Goal: Information Seeking & Learning: Learn about a topic

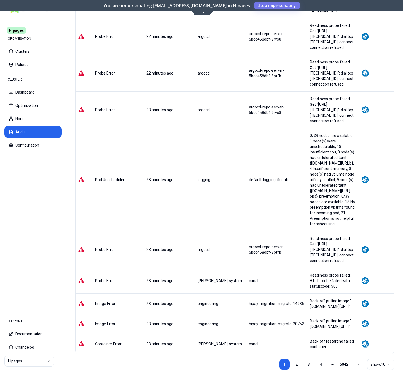
scroll to position [93, 0]
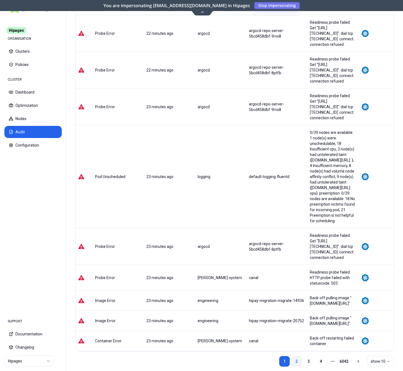
click at [299, 355] on link "2" at bounding box center [296, 360] width 11 height 11
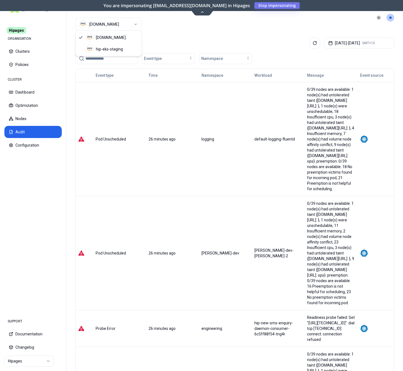
click at [115, 25] on html "Hipages ORGANISATION Clusters Policies CLUSTER Dashboard Optimization Nodes Aud…" at bounding box center [201, 185] width 403 height 371
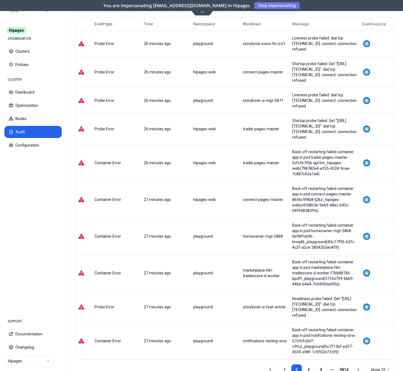
scroll to position [53, 0]
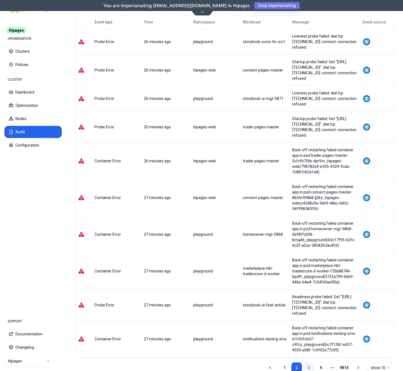
click at [307, 362] on link "3" at bounding box center [308, 367] width 11 height 11
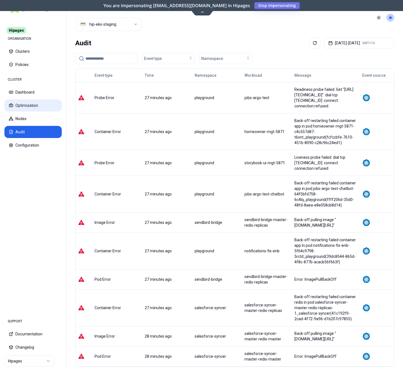
click at [33, 108] on button "Optimization" at bounding box center [32, 105] width 57 height 12
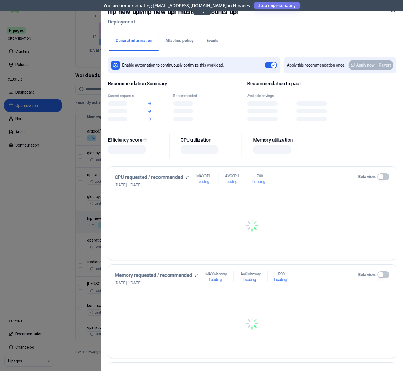
scroll to position [138, 0]
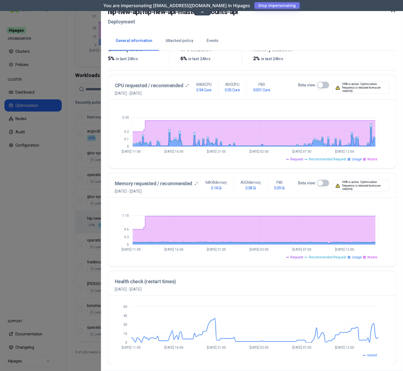
scroll to position [96, 0]
click at [74, 245] on div at bounding box center [201, 185] width 403 height 371
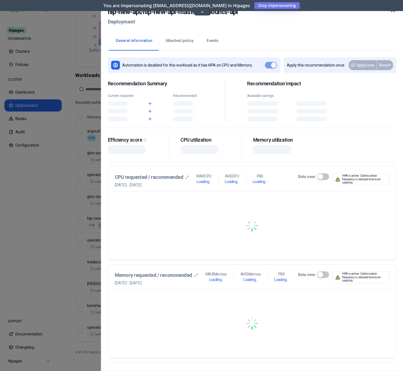
scroll to position [138, 0]
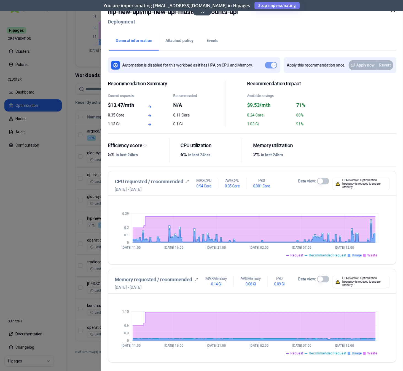
click at [213, 40] on button "Events" at bounding box center [212, 40] width 25 height 19
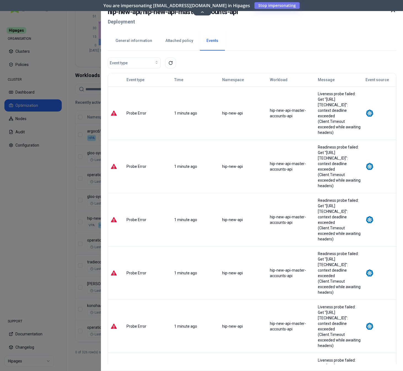
click at [133, 45] on button "General information" at bounding box center [134, 40] width 50 height 19
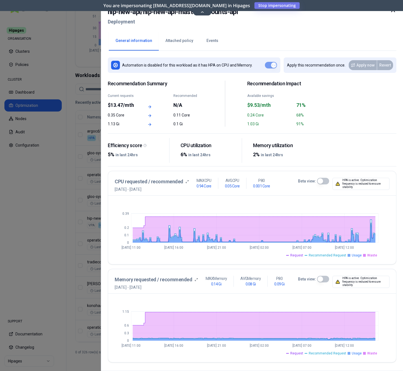
click at [52, 175] on div at bounding box center [201, 185] width 403 height 371
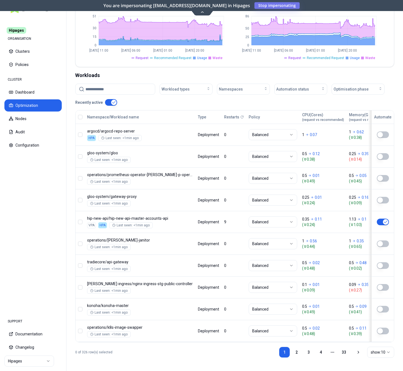
scroll to position [138, 0]
click at [200, 11] on icon at bounding box center [202, 12] width 7 height 4
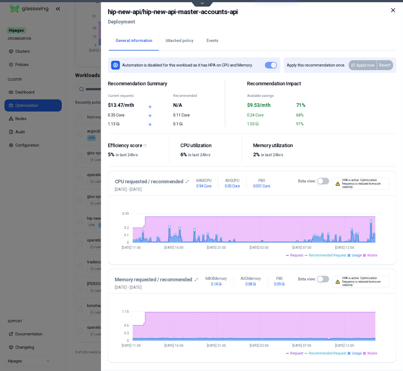
click at [320, 181] on button "Beta view:" at bounding box center [323, 181] width 12 height 7
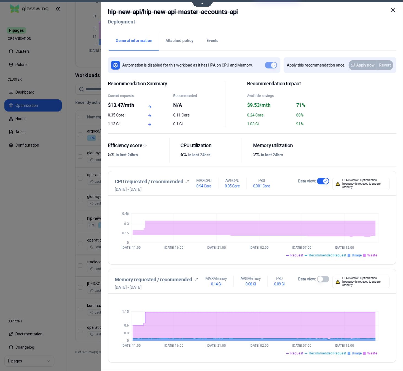
click at [325, 281] on button "Beta view:" at bounding box center [323, 278] width 12 height 7
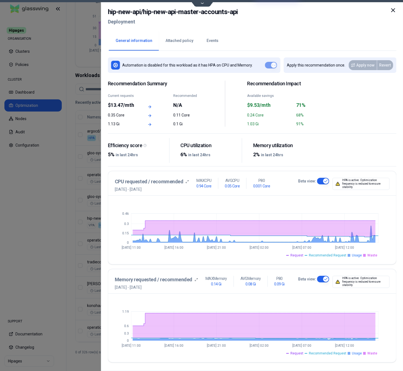
click at [110, 12] on h2 "hip-new-api / hip-new-api-master-accounts-api" at bounding box center [173, 12] width 130 height 10
drag, startPoint x: 110, startPoint y: 12, endPoint x: 240, endPoint y: 11, distance: 129.3
click at [240, 11] on div "hip-new-api / hip-new-api-master-accounts-api Deployment" at bounding box center [252, 18] width 289 height 23
copy h2 "hip-new-api / hip-new-api-master-accounts-api"
click at [214, 39] on button "Events" at bounding box center [212, 40] width 25 height 19
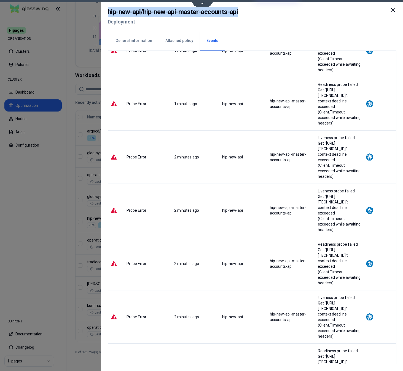
scroll to position [159, 0]
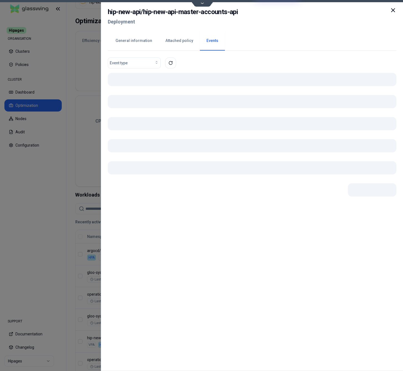
scroll to position [24, 0]
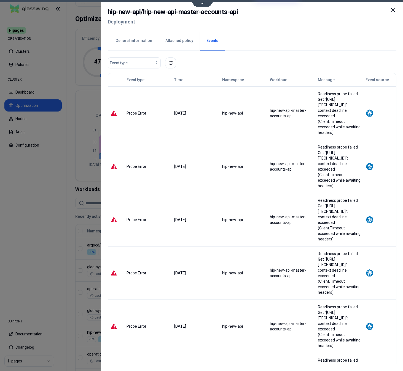
click at [129, 41] on button "General information" at bounding box center [134, 40] width 50 height 19
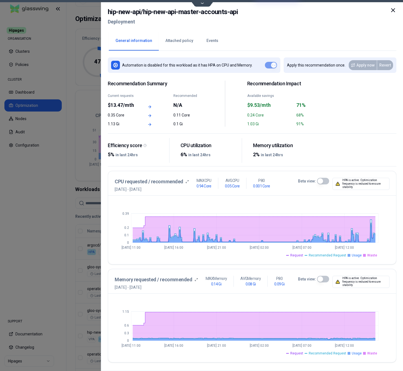
click at [342, 11] on icon at bounding box center [392, 10] width 3 height 3
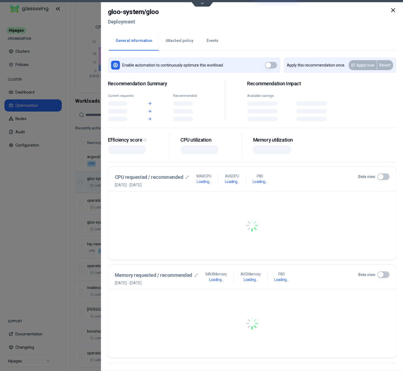
scroll to position [112, 0]
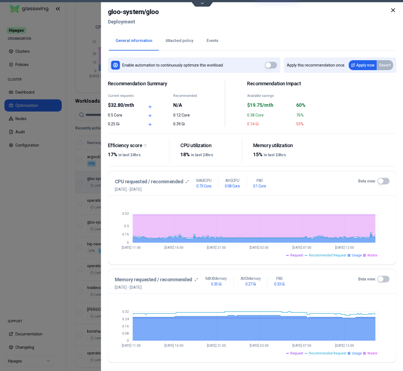
click at [176, 41] on button "Attached policy" at bounding box center [179, 40] width 41 height 19
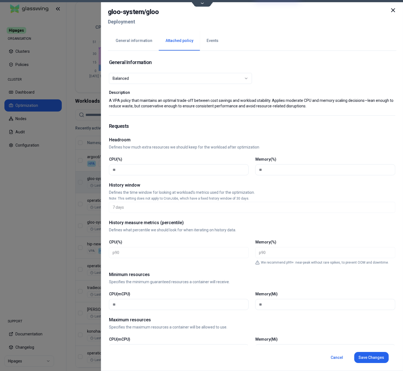
click at [208, 41] on button "Events" at bounding box center [212, 40] width 25 height 19
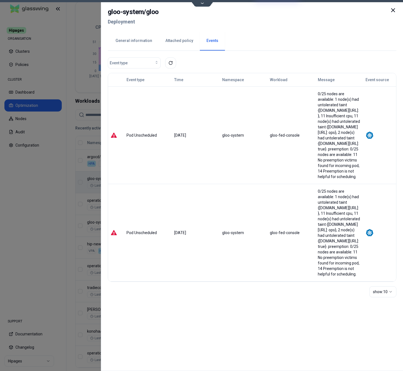
click at [143, 42] on button "General information" at bounding box center [134, 40] width 50 height 19
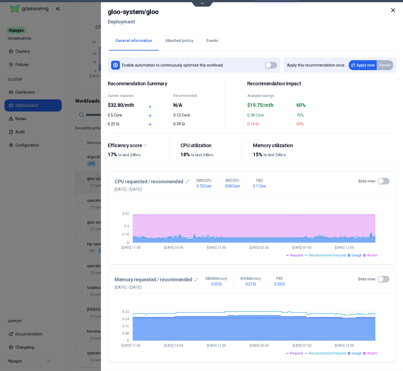
click at [342, 10] on icon at bounding box center [393, 10] width 7 height 7
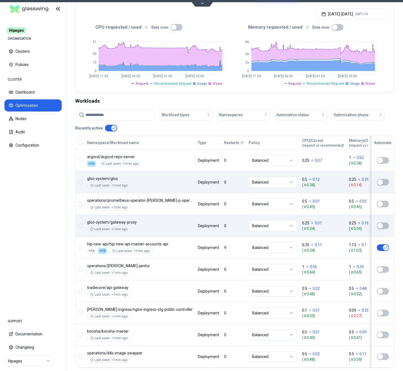
scroll to position [112, 0]
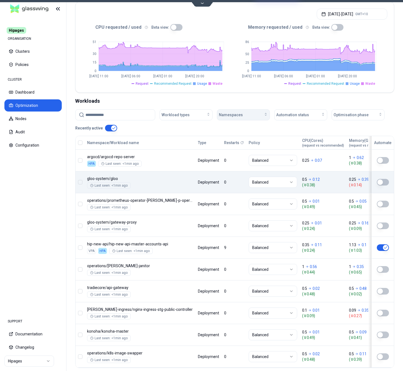
click at [248, 117] on div "Namespaces" at bounding box center [243, 115] width 49 height 6
type input "*****"
click at [227, 149] on span "hip-new-api" at bounding box center [231, 149] width 21 height 6
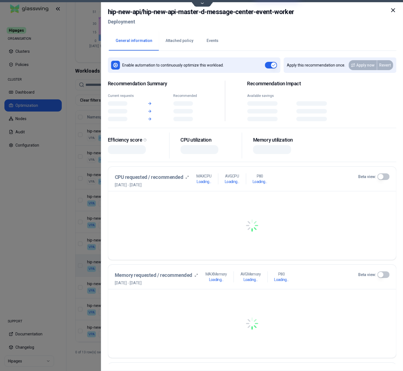
scroll to position [143, 0]
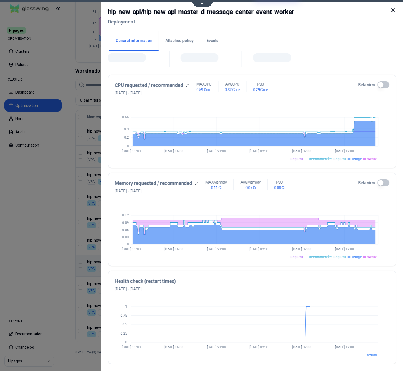
scroll to position [96, 0]
click at [342, 84] on button "Beta view:" at bounding box center [383, 84] width 12 height 7
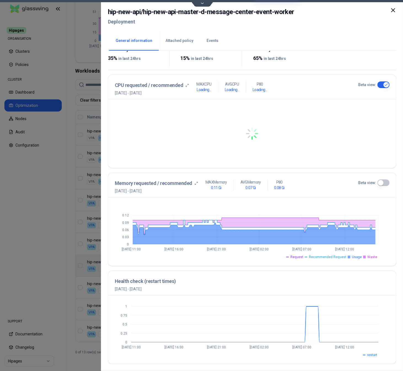
click at [342, 181] on button "Beta view:" at bounding box center [383, 182] width 12 height 7
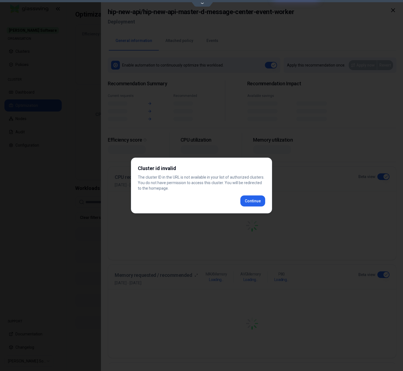
scroll to position [23, 0]
click at [261, 204] on div "Cluster id invalid The cluster ID in the URL is not available in your list of a…" at bounding box center [201, 185] width 141 height 56
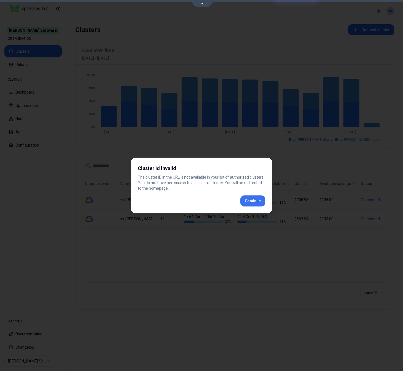
click at [251, 199] on div "Cluster id invalid The cluster ID in the URL is not available in your list of a…" at bounding box center [201, 185] width 141 height 56
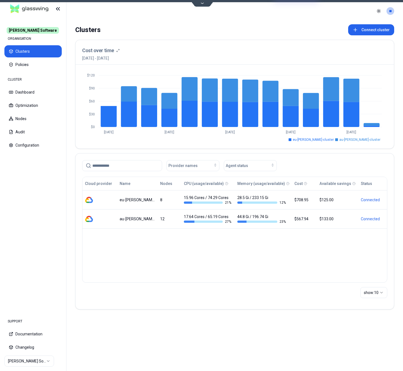
click at [39, 363] on html "Rex Software ORGANISATION Clusters Policies CLUSTER Dashboard Optimization Node…" at bounding box center [201, 185] width 403 height 371
click at [32, 359] on html "Rex Software ORGANISATION Clusters Policies CLUSTER Dashboard Optimization Node…" at bounding box center [201, 185] width 403 height 371
click at [35, 189] on html "Rex Software ORGANISATION Clusters Policies CLUSTER Dashboard Optimization Node…" at bounding box center [201, 185] width 403 height 371
click at [20, 361] on html "Rex Software ORGANISATION Clusters Policies CLUSTER Dashboard Optimization Node…" at bounding box center [201, 185] width 403 height 371
click at [20, 237] on html "Rex Software ORGANISATION Clusters Policies CLUSTER Dashboard Optimization Node…" at bounding box center [201, 185] width 403 height 371
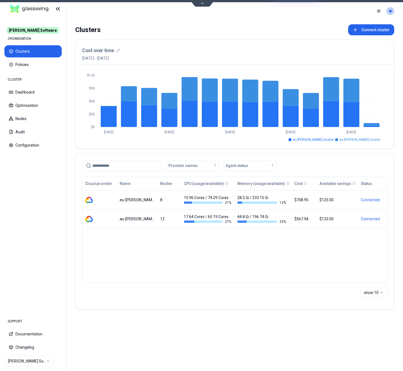
click at [26, 93] on html "Rex Software ORGANISATION Clusters Policies CLUSTER Dashboard Optimization Node…" at bounding box center [201, 185] width 403 height 371
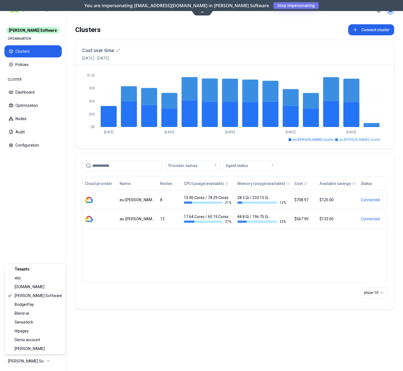
click at [33, 360] on html "[PERSON_NAME] Software ORGANISATION Clusters Policies CLUSTER Dashboard Optimiz…" at bounding box center [201, 185] width 403 height 371
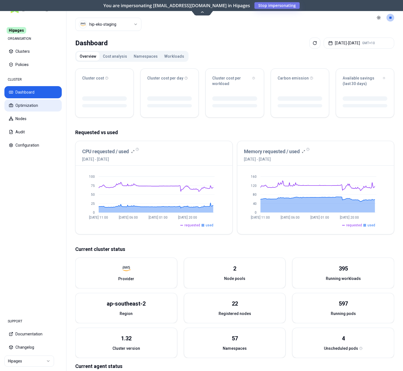
click at [42, 107] on button "Optimization" at bounding box center [32, 105] width 57 height 12
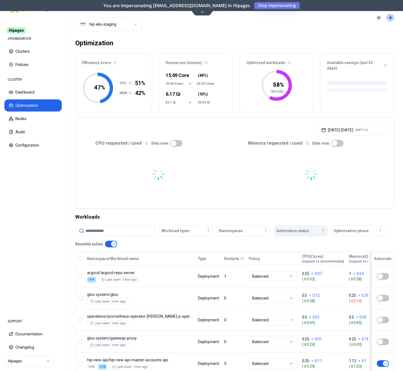
click at [308, 229] on div "Automation status" at bounding box center [300, 231] width 49 height 6
click at [347, 228] on span "Optimisation phase" at bounding box center [351, 231] width 35 height 6
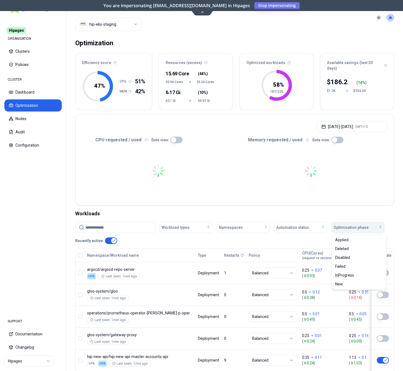
click at [347, 226] on span "Optimisation phase" at bounding box center [351, 227] width 35 height 6
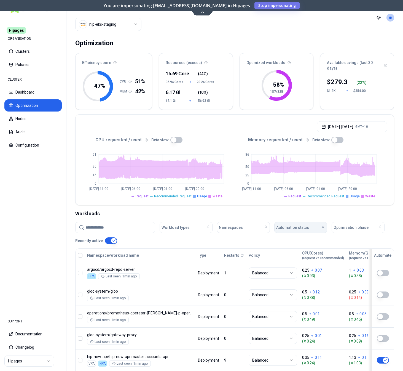
click at [299, 226] on span "Automation status" at bounding box center [292, 227] width 33 height 6
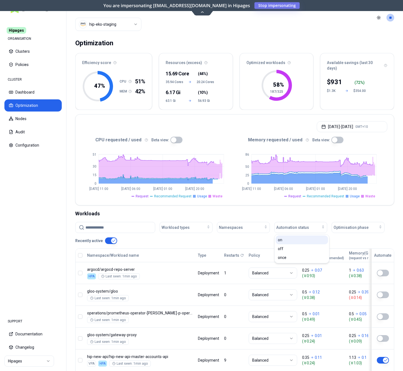
click at [287, 237] on div "on" at bounding box center [302, 239] width 52 height 9
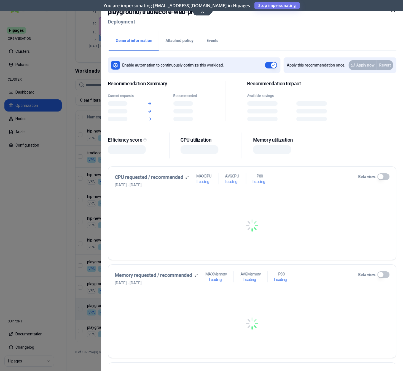
scroll to position [143, 0]
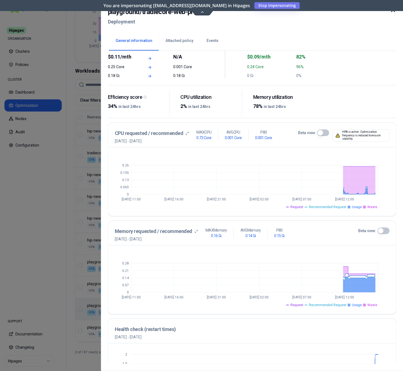
scroll to position [40, 0]
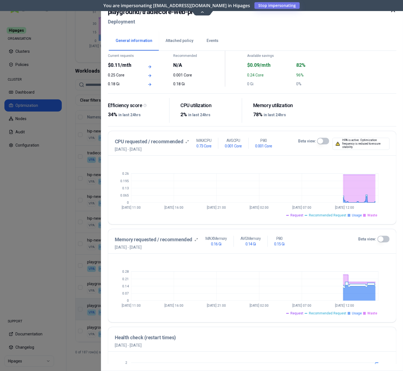
click at [323, 140] on button "Beta view:" at bounding box center [323, 141] width 12 height 7
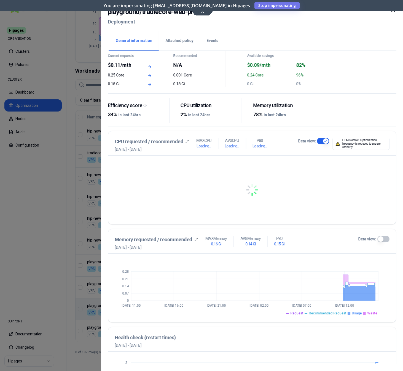
click at [385, 239] on button "Beta view:" at bounding box center [383, 238] width 12 height 7
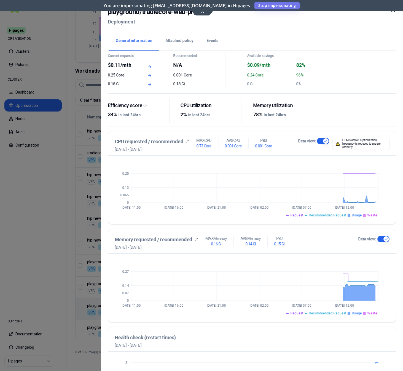
click at [354, 215] on span "Usage" at bounding box center [357, 215] width 10 height 4
click at [372, 216] on span "Waste" at bounding box center [372, 215] width 10 height 4
click at [300, 215] on span "Request" at bounding box center [296, 215] width 13 height 4
click at [356, 214] on span "Usage" at bounding box center [357, 215] width 10 height 4
click at [367, 214] on li "Waste" at bounding box center [370, 215] width 14 height 4
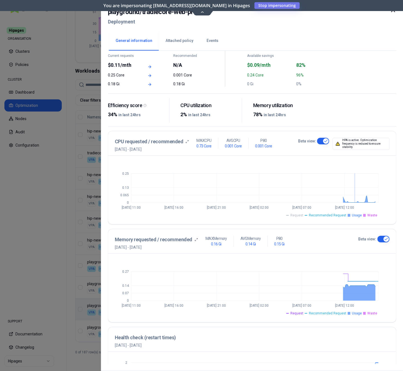
click at [303, 214] on span "Request" at bounding box center [296, 215] width 13 height 4
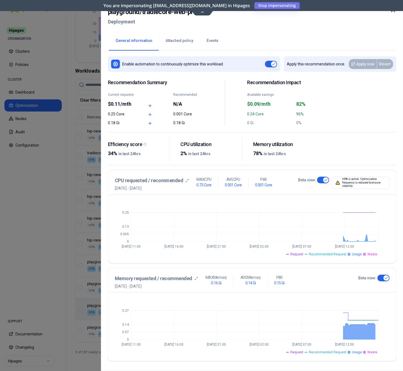
scroll to position [0, 0]
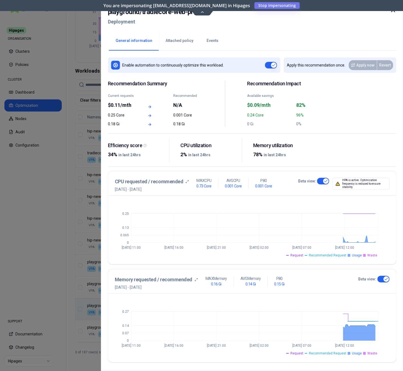
drag, startPoint x: 205, startPoint y: 12, endPoint x: 202, endPoint y: 12, distance: 3.3
click at [205, 12] on h2 "playground / tradiecore-web-prt-519" at bounding box center [158, 12] width 101 height 10
drag, startPoint x: 357, startPoint y: 22, endPoint x: 308, endPoint y: 37, distance: 51.2
click at [353, 24] on div "playground / tradiecore-web-prt-519 Deployment" at bounding box center [252, 18] width 289 height 23
click at [32, 250] on div at bounding box center [201, 185] width 403 height 371
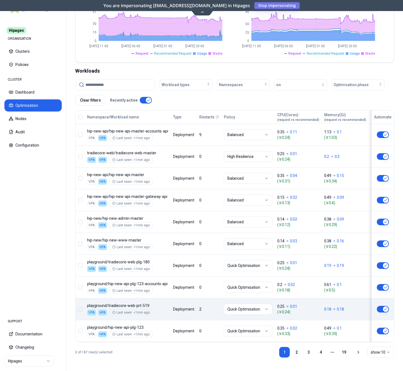
scroll to position [143, 0]
click at [203, 12] on icon at bounding box center [202, 11] width 3 height 1
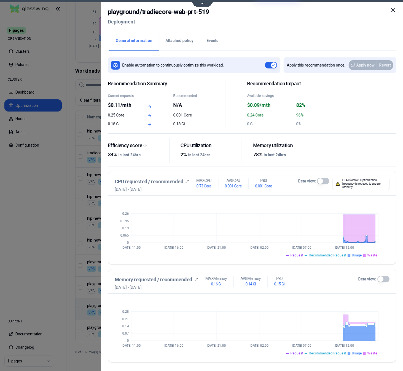
click at [321, 179] on button "Beta view:" at bounding box center [323, 181] width 12 height 7
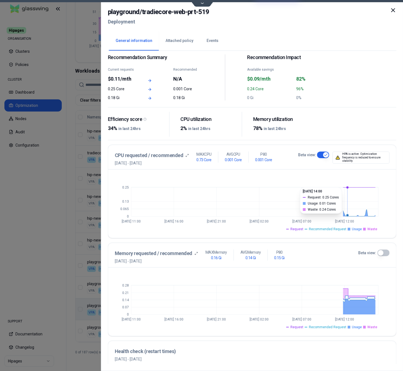
scroll to position [28, 0]
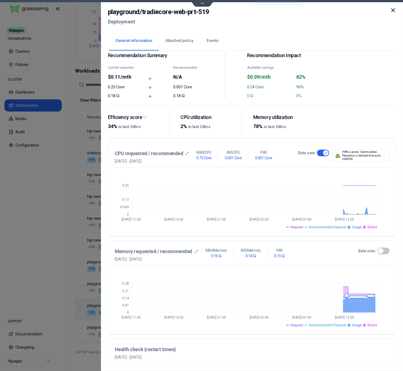
click at [176, 42] on button "Attached policy" at bounding box center [179, 40] width 41 height 19
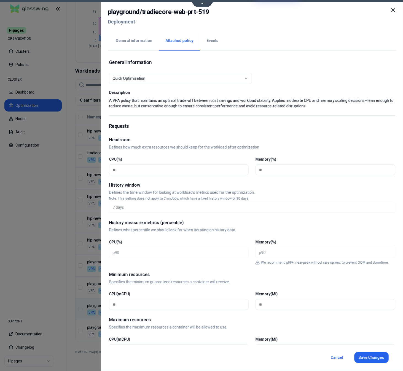
click at [393, 10] on icon at bounding box center [393, 10] width 7 height 7
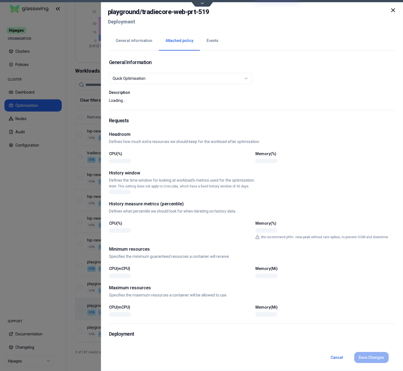
scroll to position [143, 0]
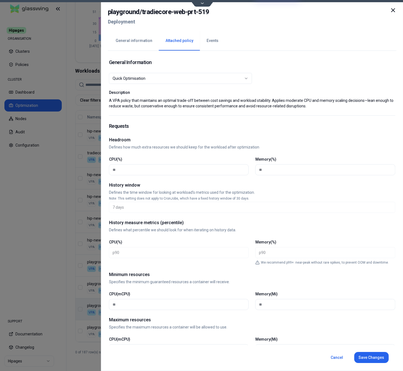
click at [209, 41] on button "Events" at bounding box center [212, 40] width 25 height 19
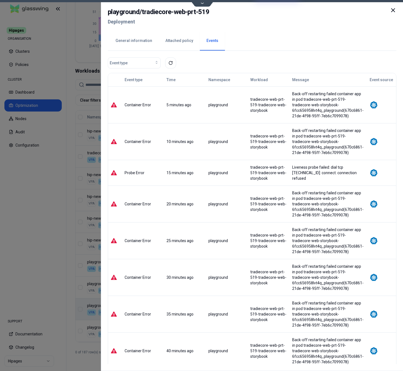
click at [140, 40] on button "General information" at bounding box center [134, 40] width 50 height 19
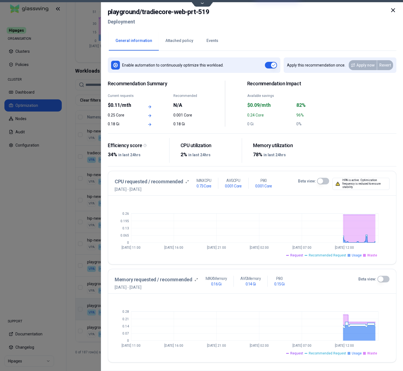
click at [327, 179] on button "Beta view:" at bounding box center [323, 181] width 12 height 7
click at [381, 278] on button "Beta view:" at bounding box center [383, 278] width 12 height 7
click at [209, 43] on button "Events" at bounding box center [212, 40] width 25 height 19
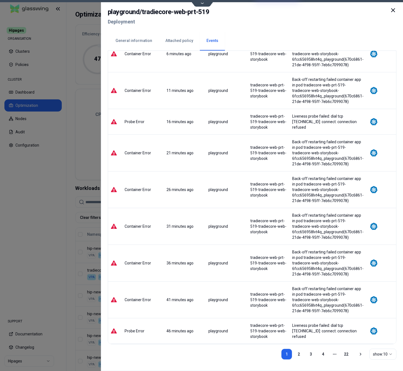
scroll to position [165, 0]
click at [346, 356] on link "22" at bounding box center [345, 353] width 11 height 11
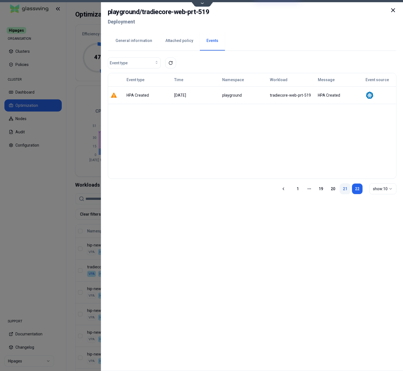
click at [346, 191] on link "21" at bounding box center [344, 188] width 11 height 11
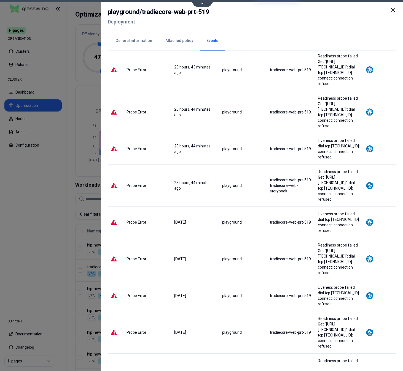
scroll to position [38, 0]
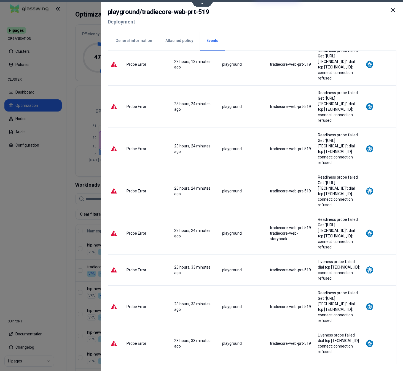
scroll to position [44, 0]
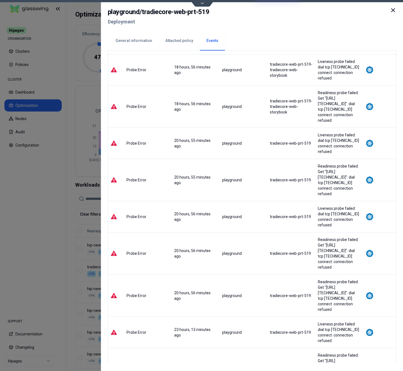
scroll to position [33, 0]
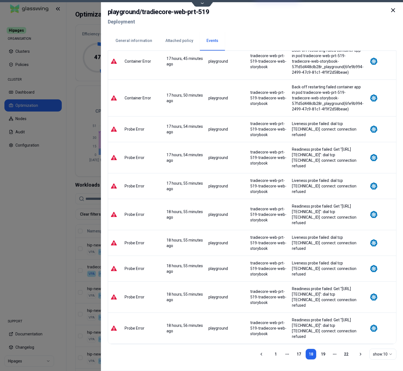
scroll to position [165, 0]
click at [298, 355] on link "17" at bounding box center [298, 353] width 11 height 11
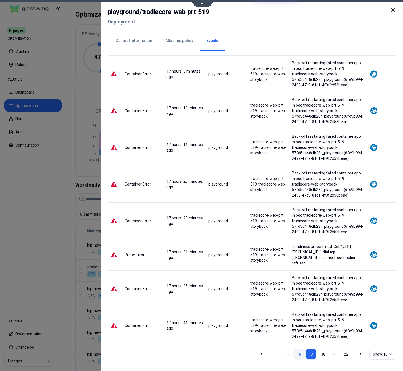
click at [300, 354] on link "16" at bounding box center [298, 353] width 11 height 11
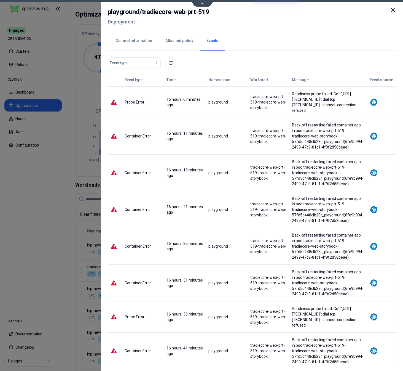
click at [393, 10] on icon at bounding box center [392, 10] width 3 height 3
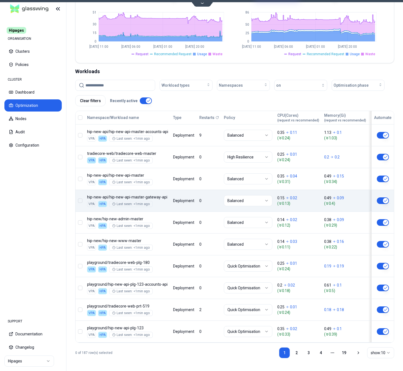
scroll to position [143, 0]
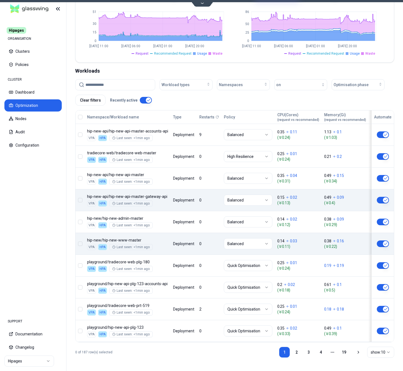
click at [201, 238] on div "Namespace/Workload name Type Restarts Policy CPU(Cores) (request vs recommended…" at bounding box center [235, 225] width 318 height 231
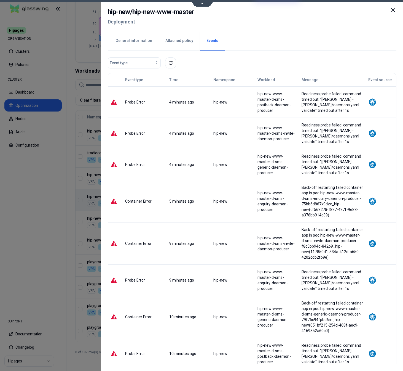
click at [132, 36] on button "General information" at bounding box center [134, 40] width 50 height 19
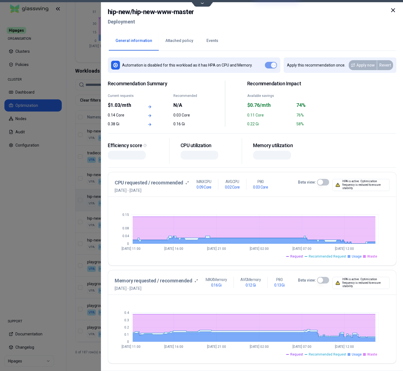
click at [327, 183] on button "Beta view:" at bounding box center [323, 182] width 12 height 7
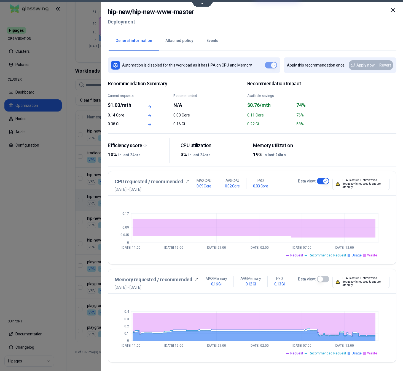
click at [327, 281] on button "Beta view:" at bounding box center [323, 278] width 12 height 7
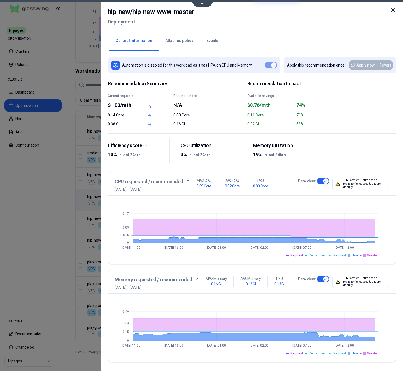
click at [214, 40] on button "Events" at bounding box center [212, 40] width 25 height 19
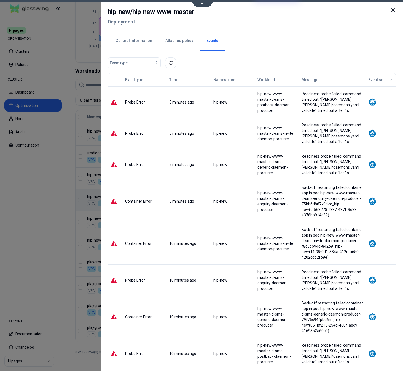
click at [141, 43] on button "General information" at bounding box center [134, 40] width 50 height 19
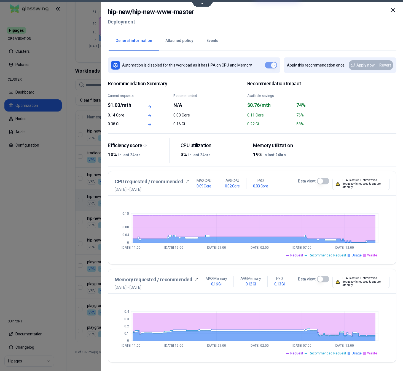
click at [391, 9] on icon at bounding box center [393, 10] width 7 height 7
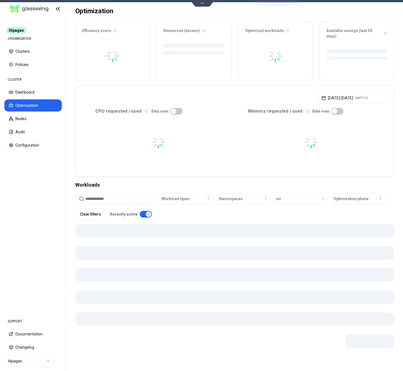
scroll to position [26, 0]
